Goal: Transaction & Acquisition: Download file/media

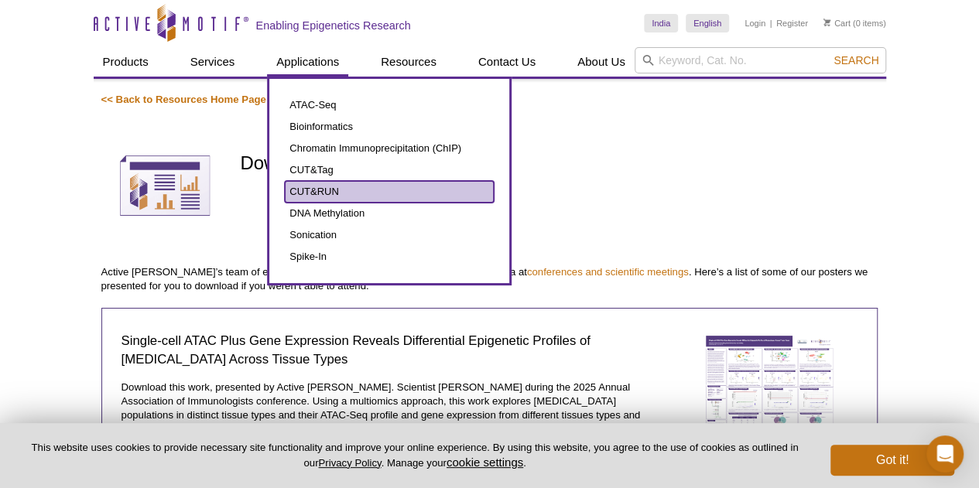
click at [434, 190] on link "CUT&RUN" at bounding box center [389, 192] width 209 height 22
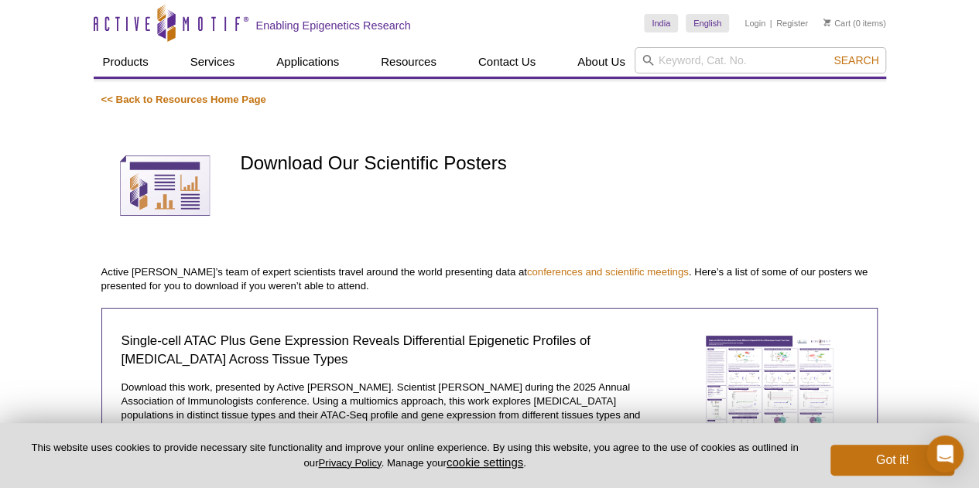
click at [648, 169] on h1 "Download Our Scientific Posters" at bounding box center [558, 164] width 637 height 22
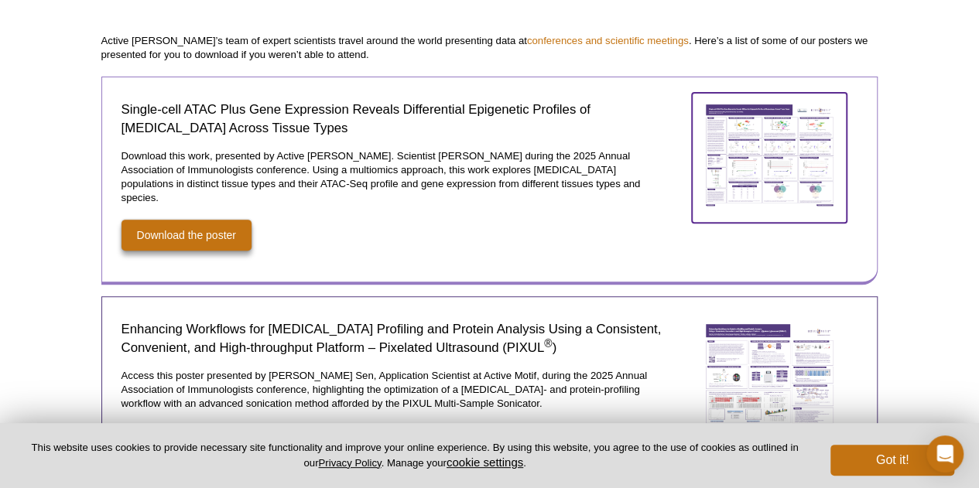
scroll to position [224, 0]
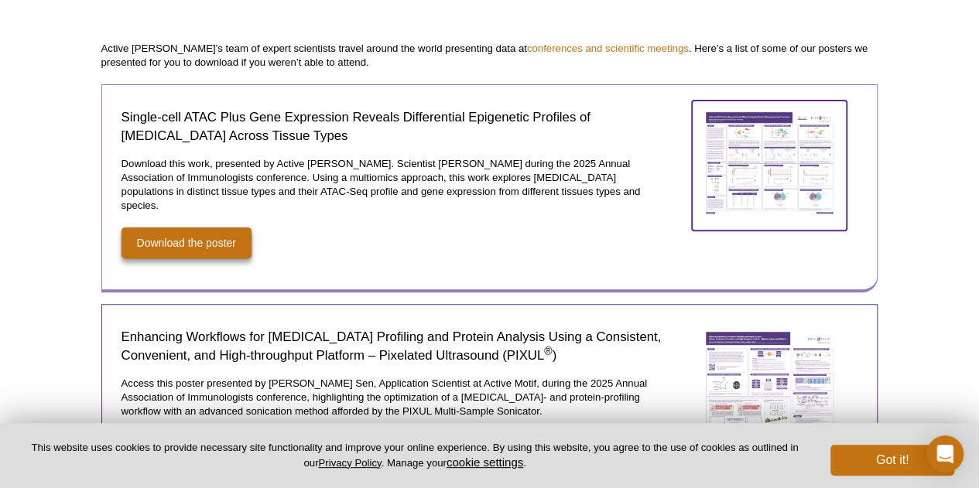
click at [733, 195] on img at bounding box center [769, 163] width 155 height 125
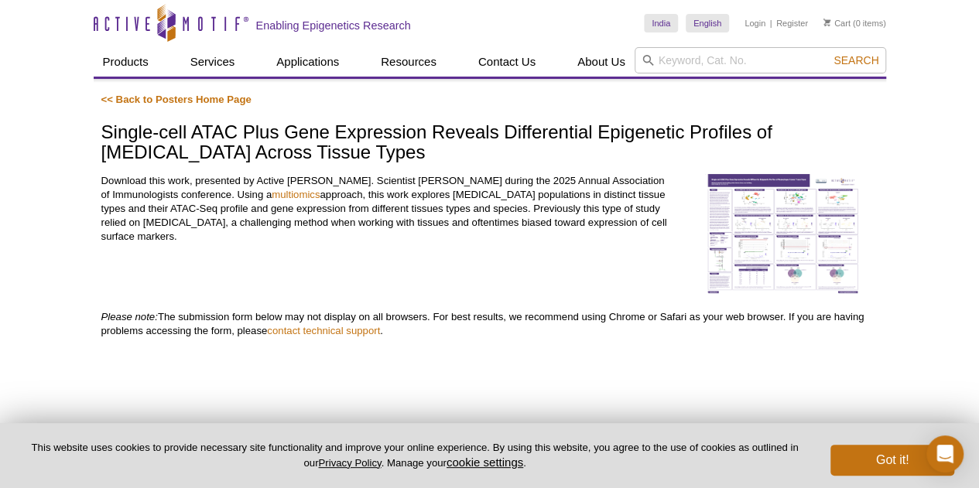
click at [780, 220] on img at bounding box center [782, 234] width 155 height 121
click at [763, 216] on img at bounding box center [782, 234] width 155 height 121
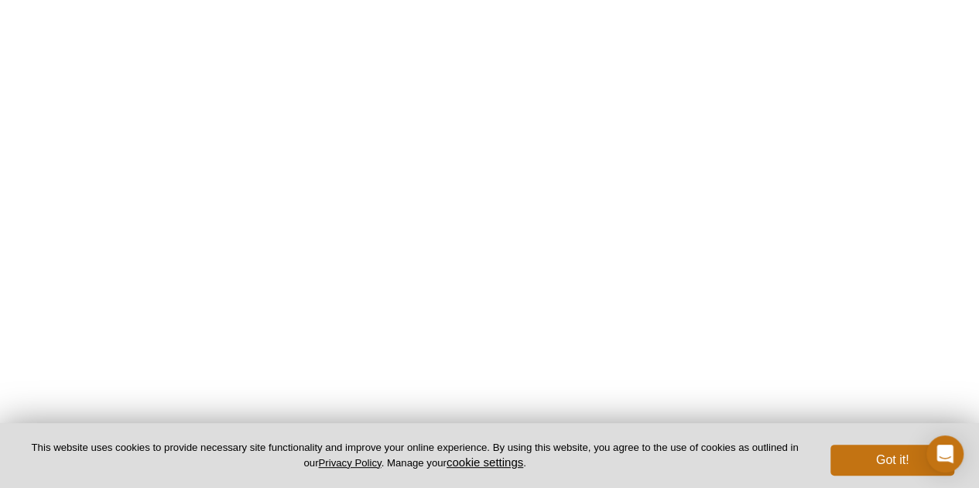
scroll to position [155, 0]
